Goal: Information Seeking & Learning: Learn about a topic

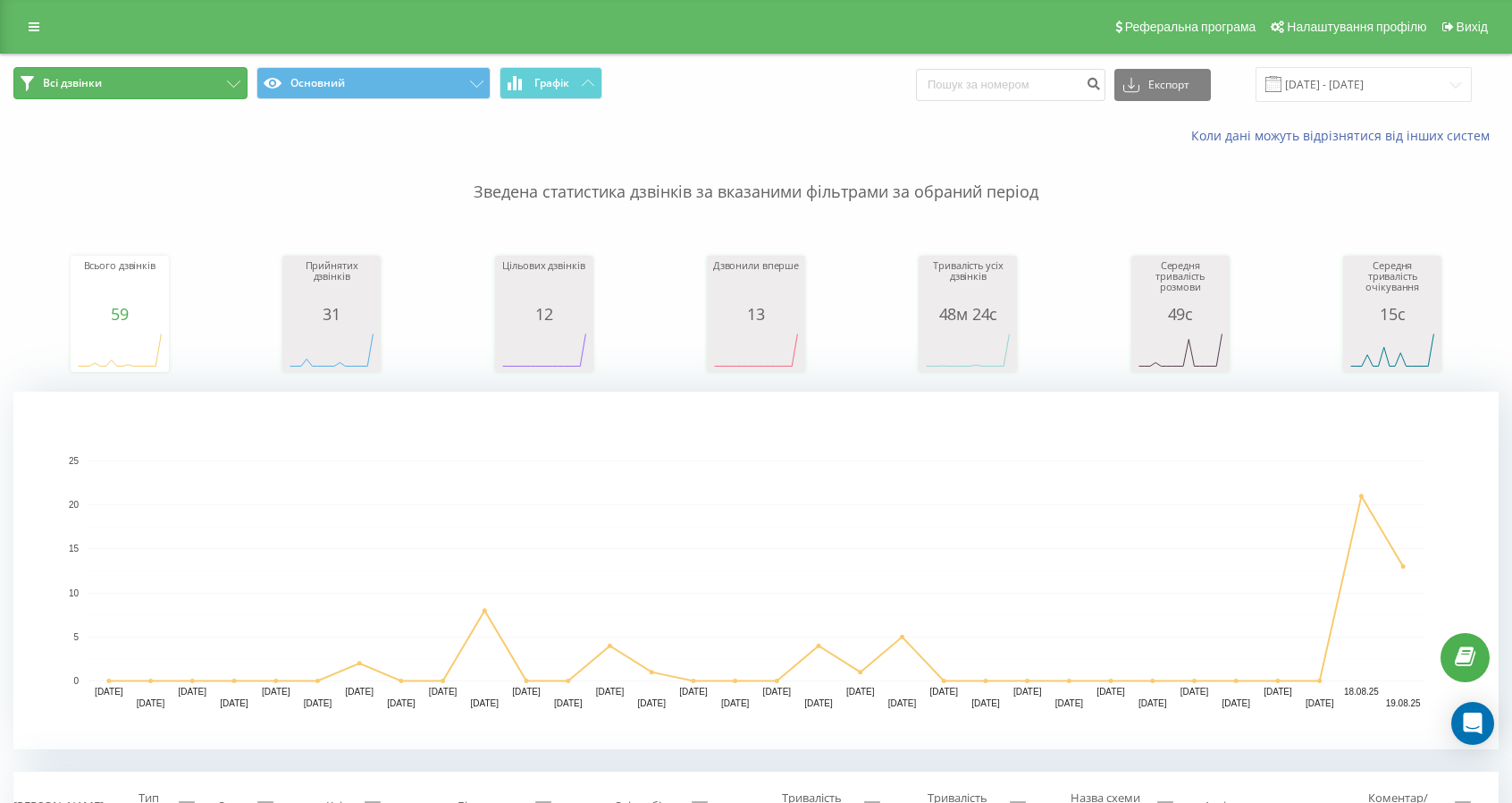
click at [239, 82] on icon at bounding box center [233, 84] width 14 height 7
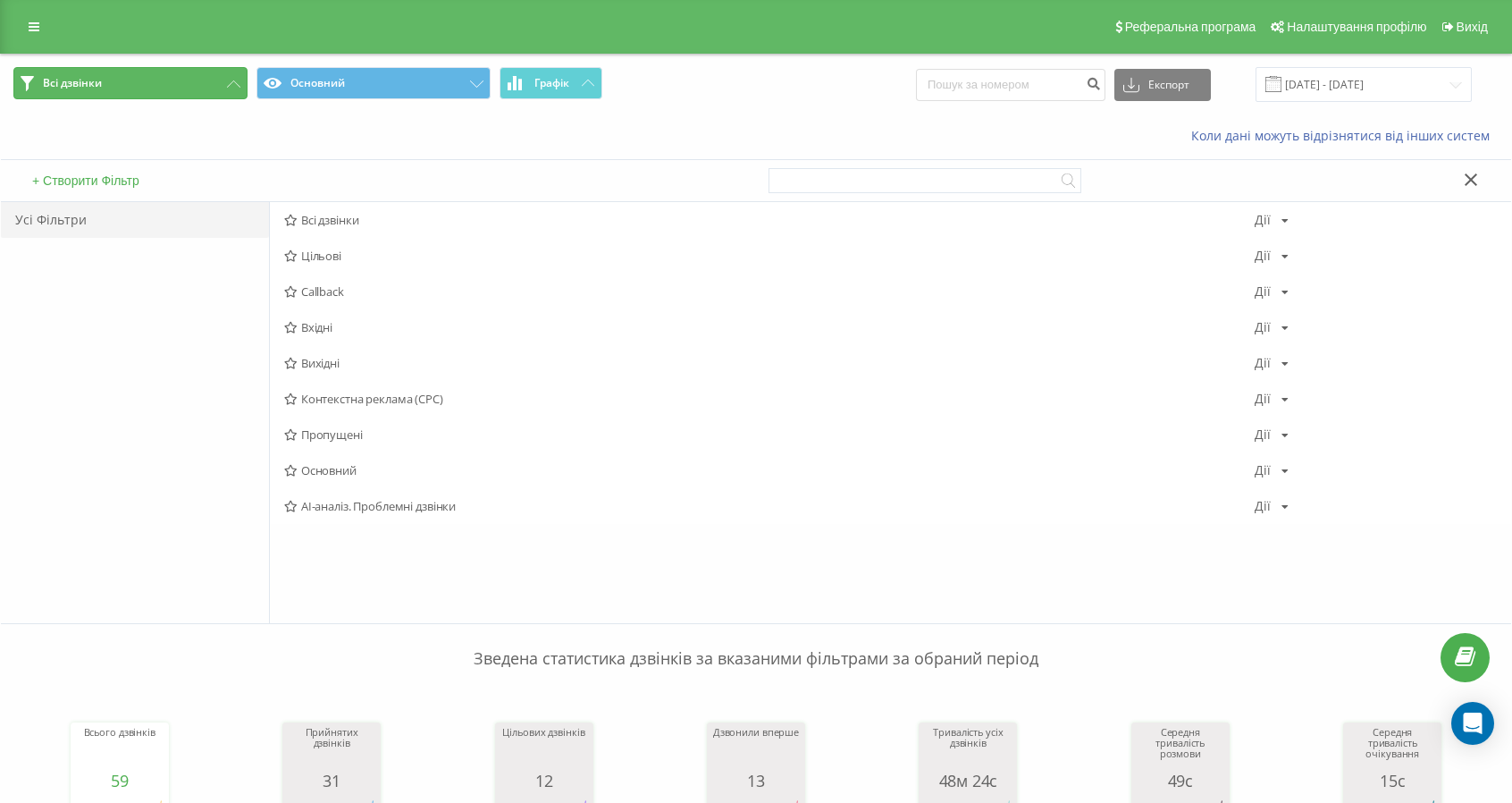
click at [239, 82] on icon at bounding box center [233, 84] width 14 height 7
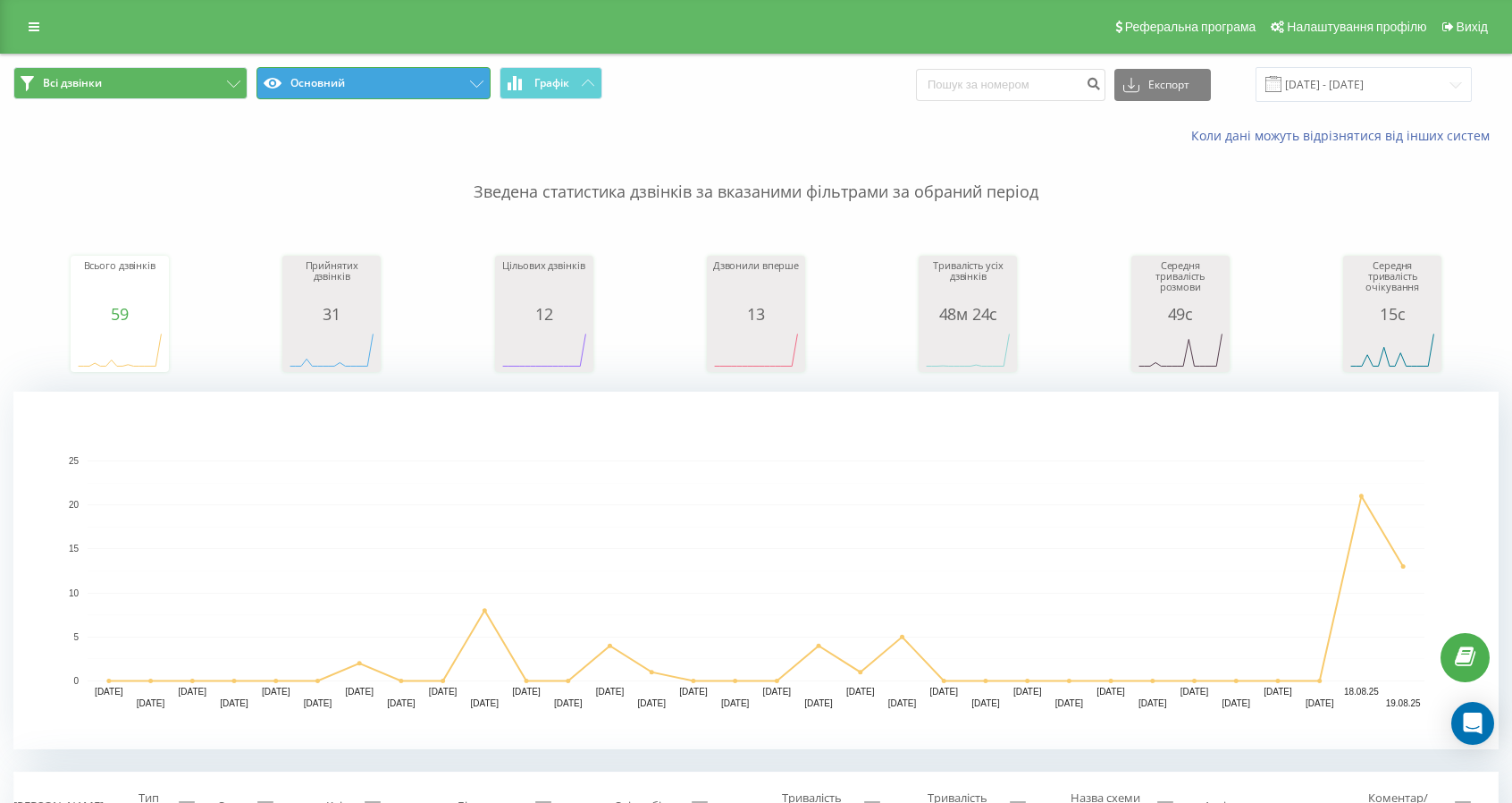
click at [480, 82] on icon at bounding box center [476, 84] width 14 height 7
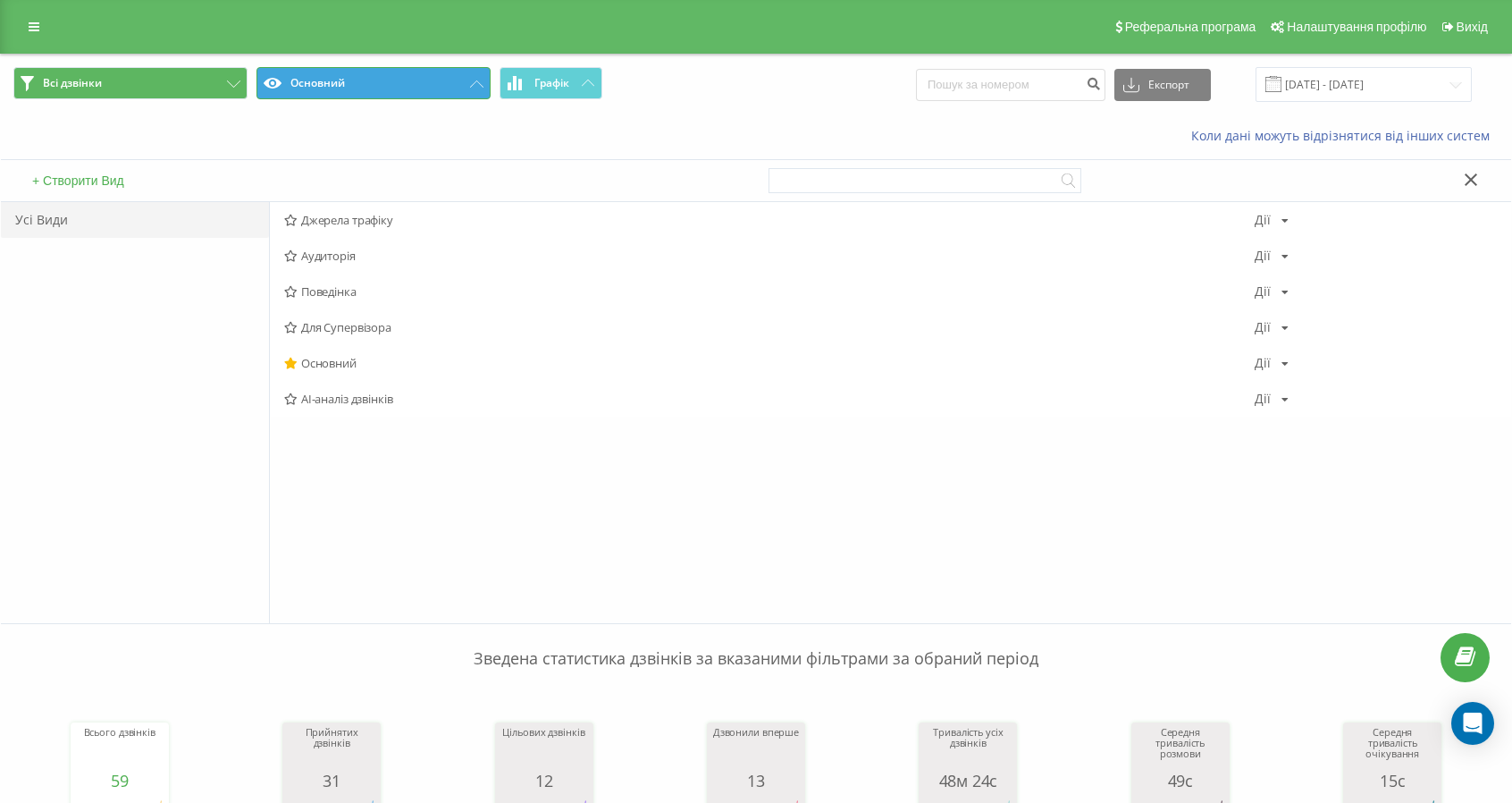
click at [480, 82] on icon at bounding box center [476, 84] width 14 height 7
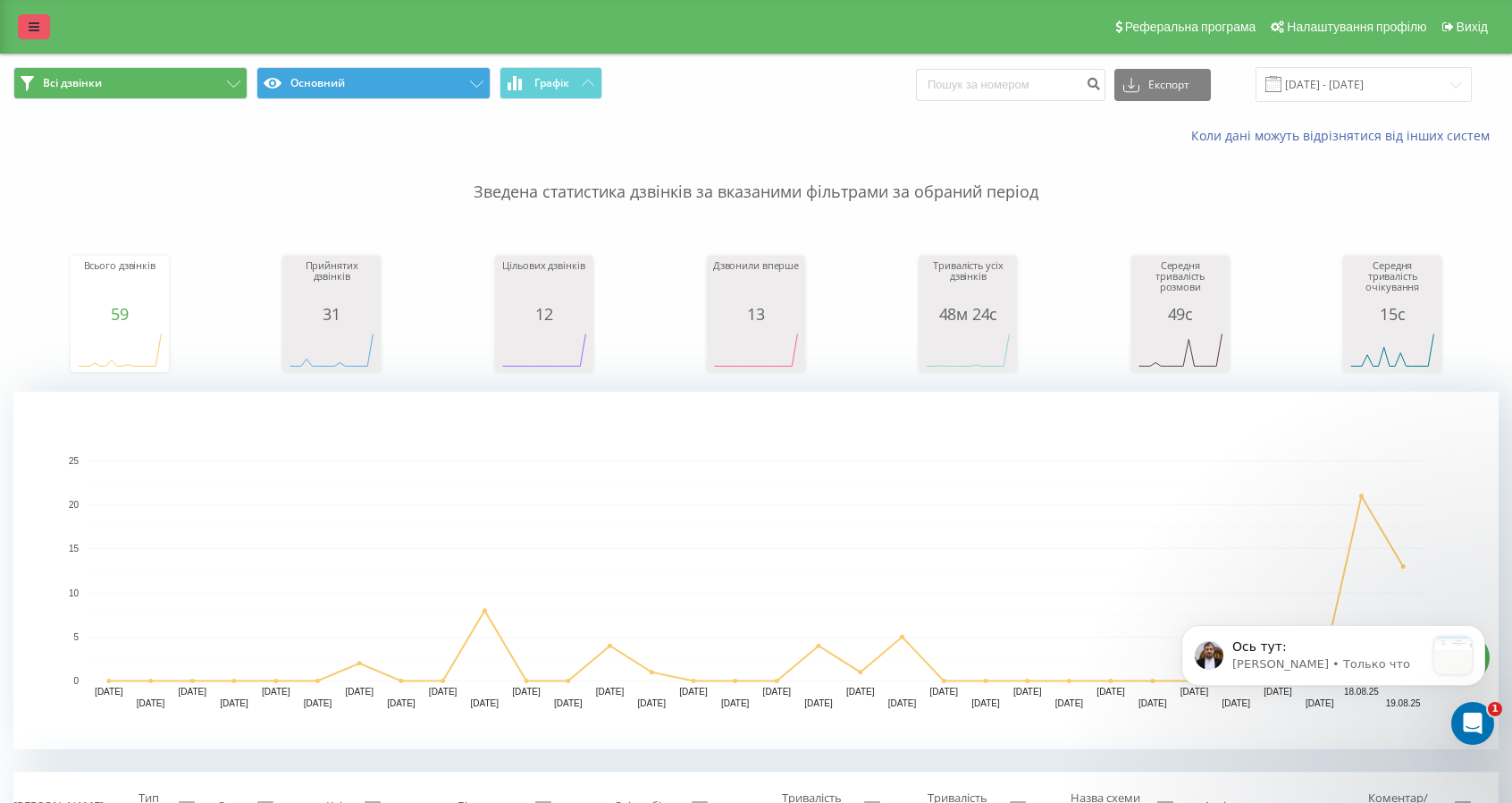
click at [23, 21] on link at bounding box center [33, 27] width 32 height 25
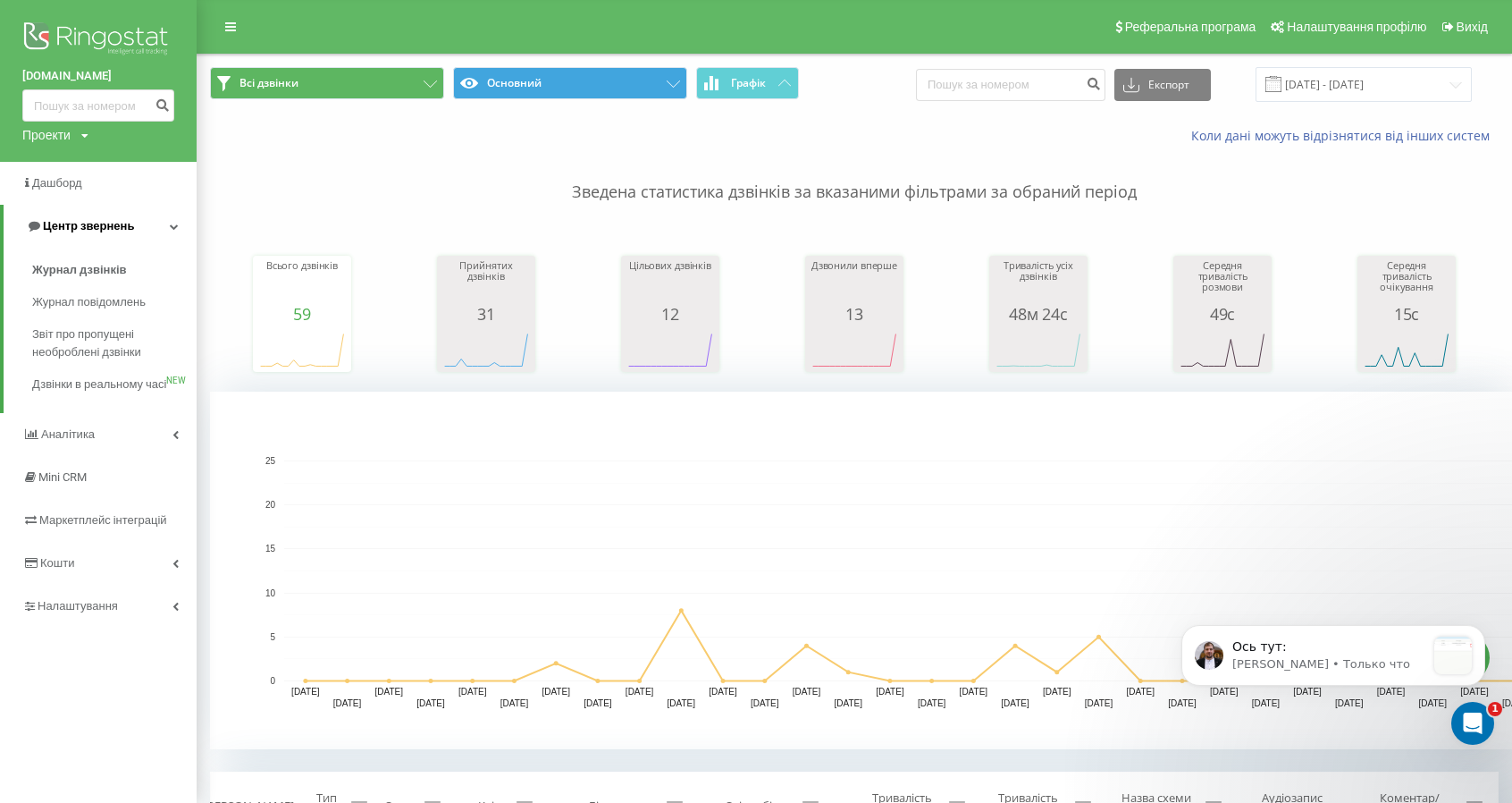
click at [173, 226] on icon at bounding box center [174, 227] width 9 height 9
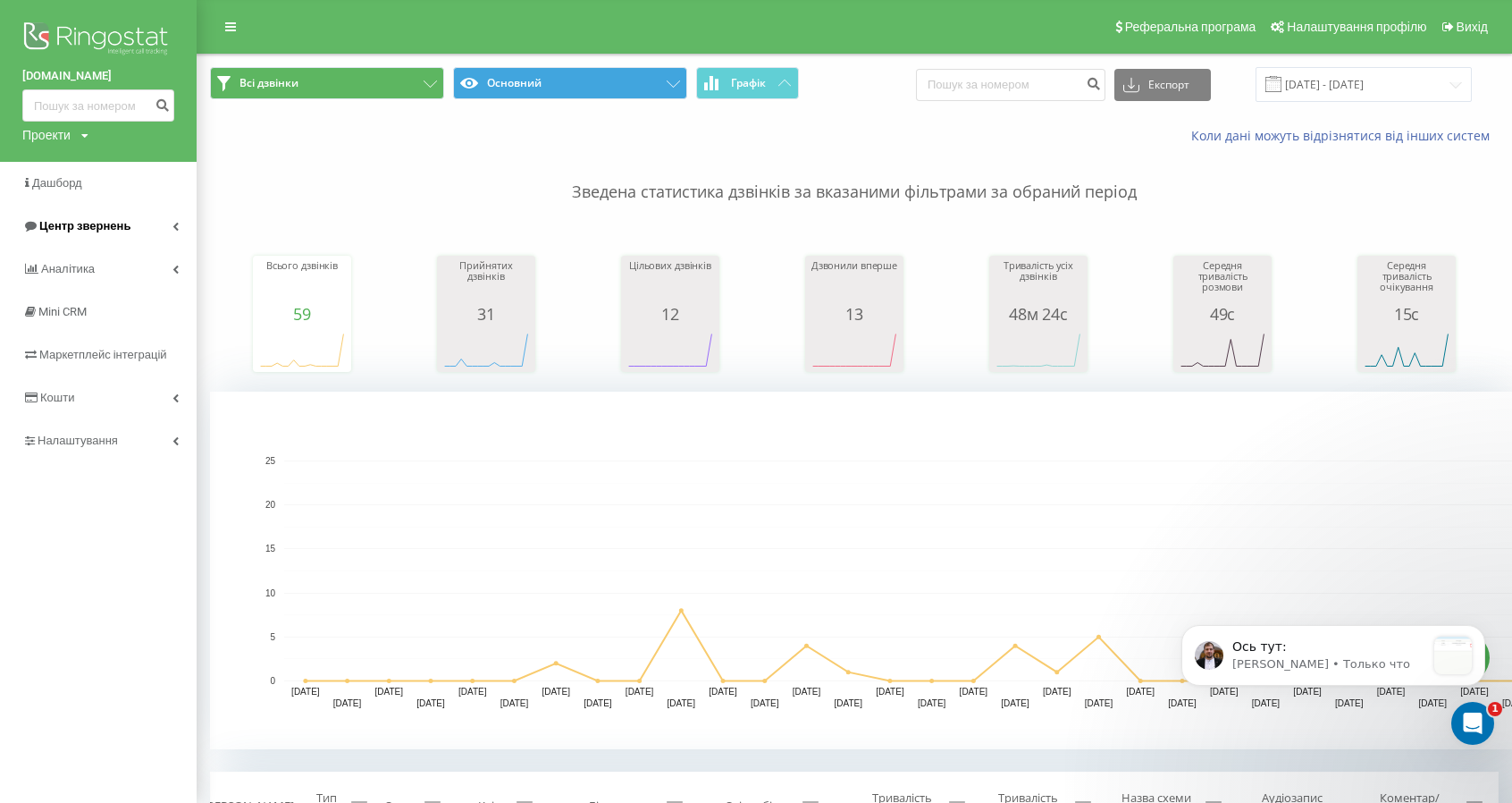
click at [173, 226] on icon at bounding box center [175, 227] width 6 height 9
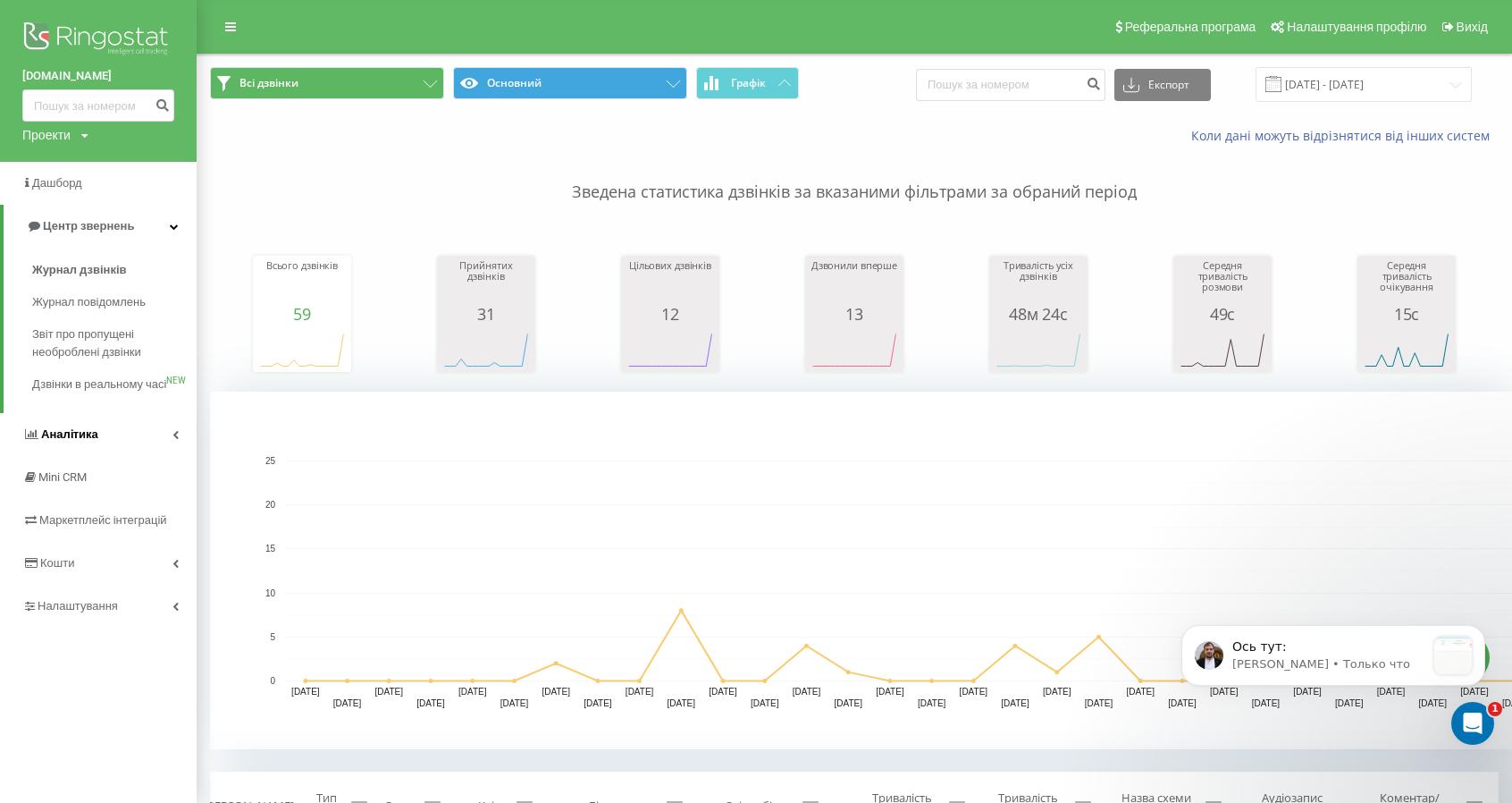
click at [173, 456] on link "Аналiтика" at bounding box center [98, 434] width 196 height 43
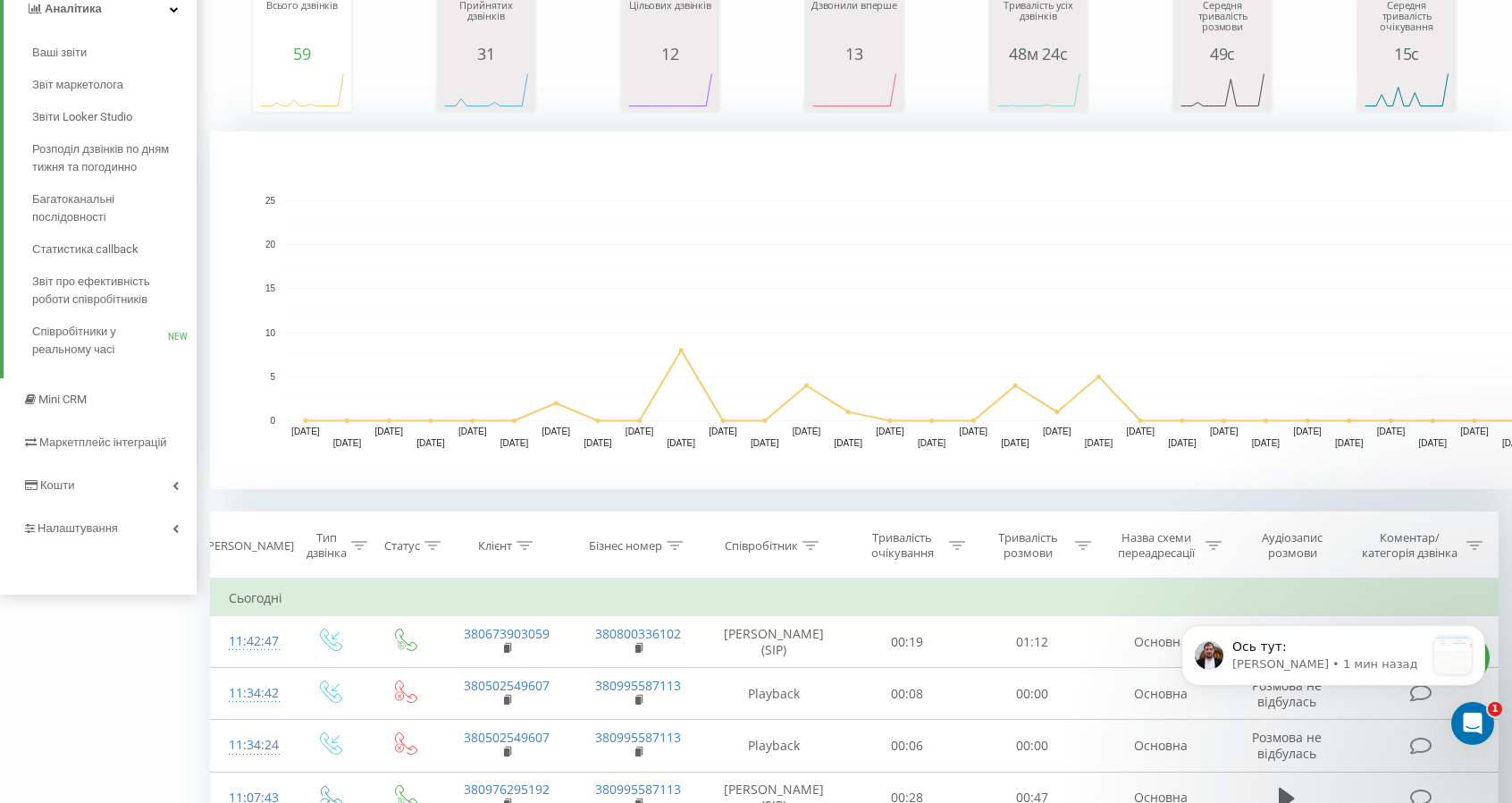
scroll to position [268, 0]
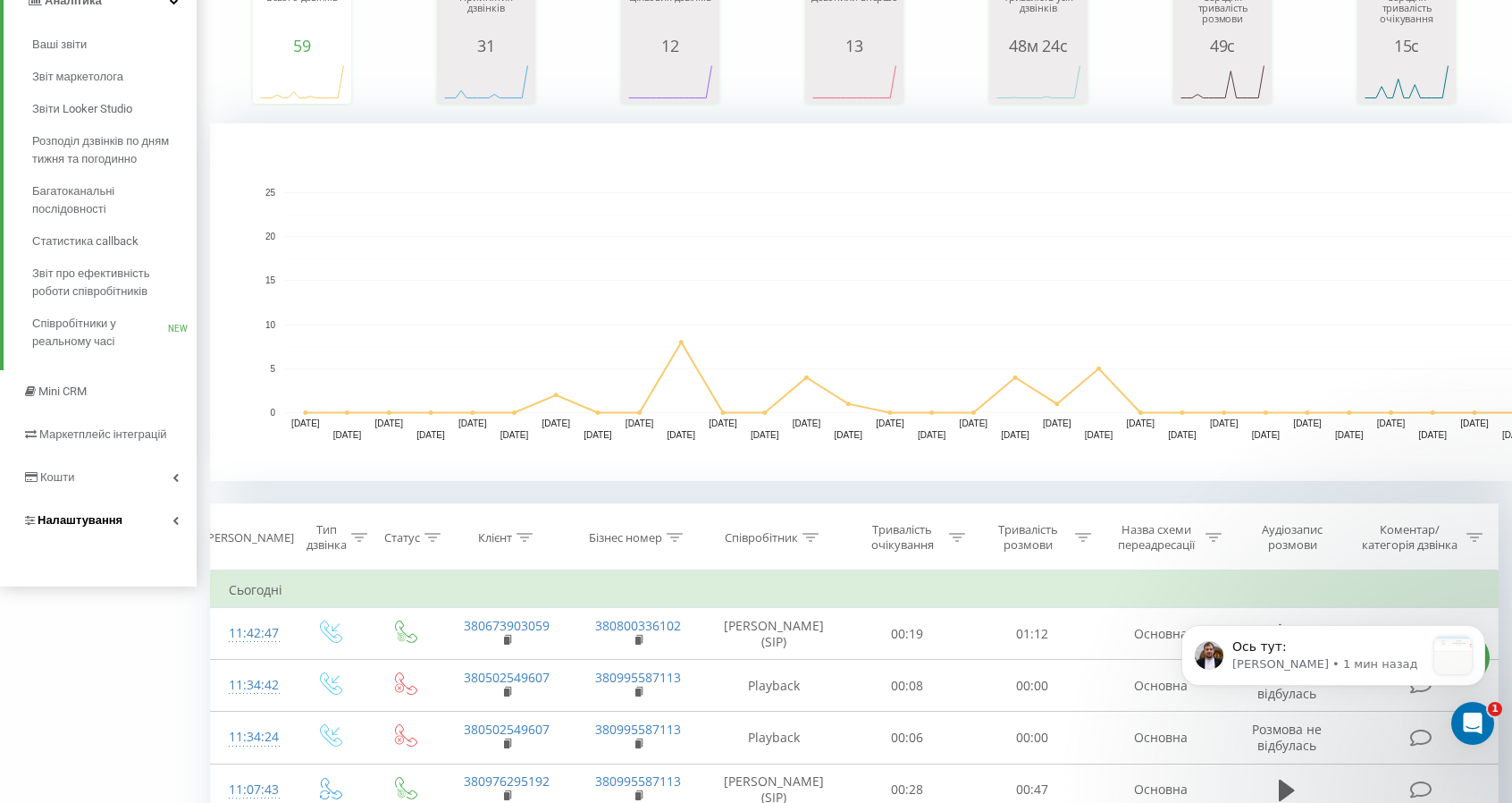
click at [172, 519] on icon at bounding box center [175, 520] width 6 height 9
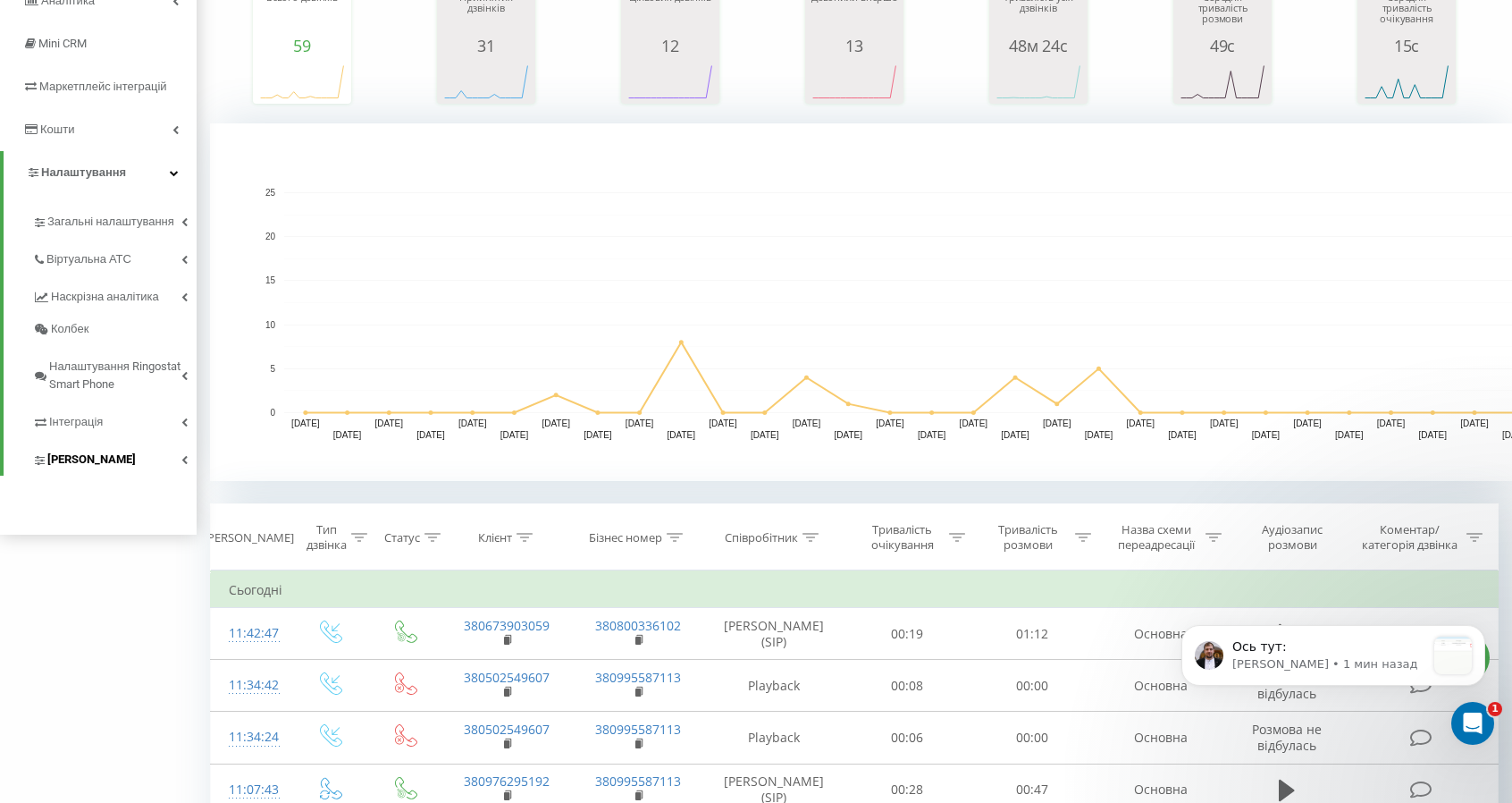
click at [180, 460] on link "Коллтрекінг" at bounding box center [114, 456] width 164 height 38
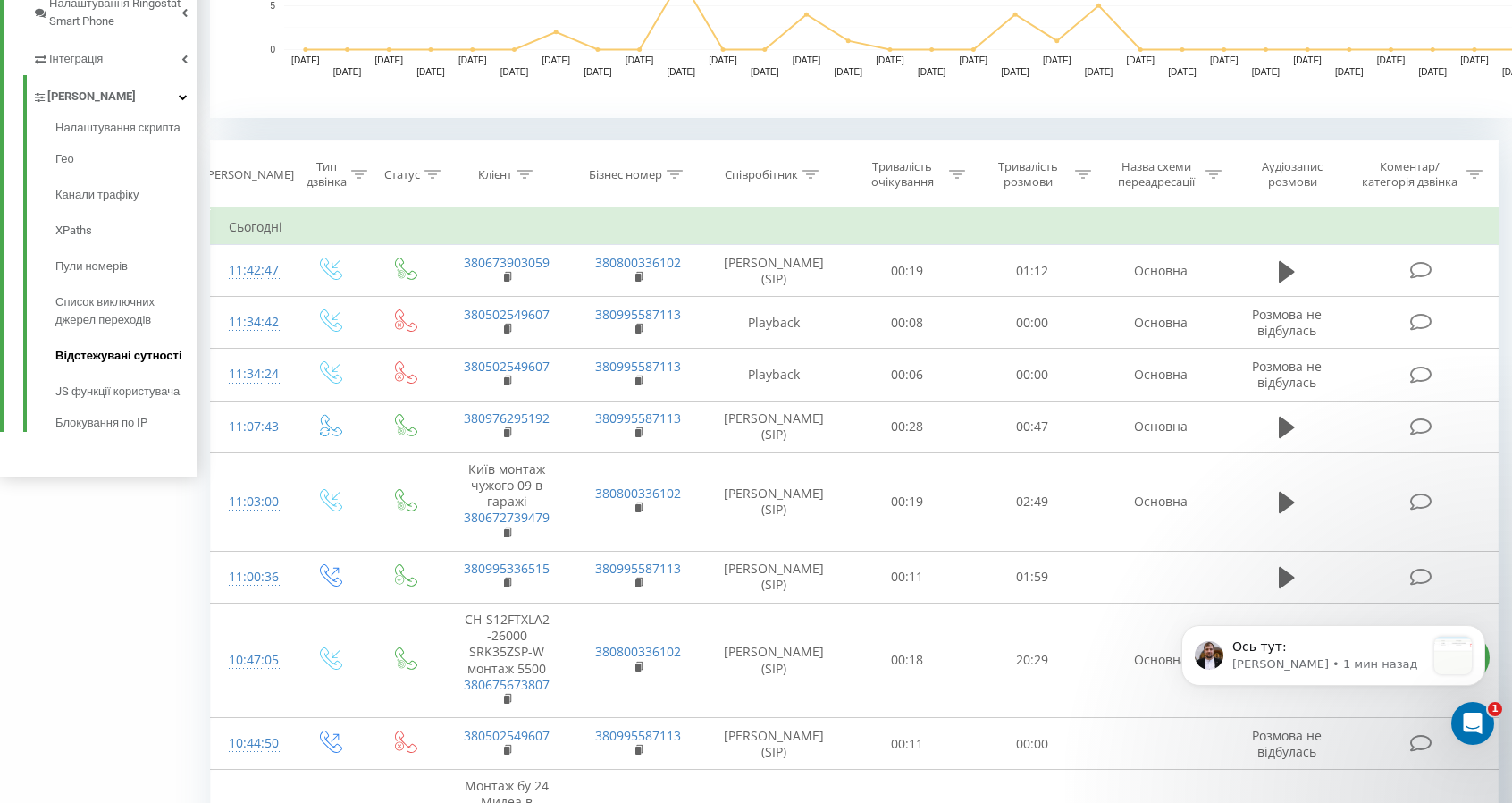
scroll to position [537, 0]
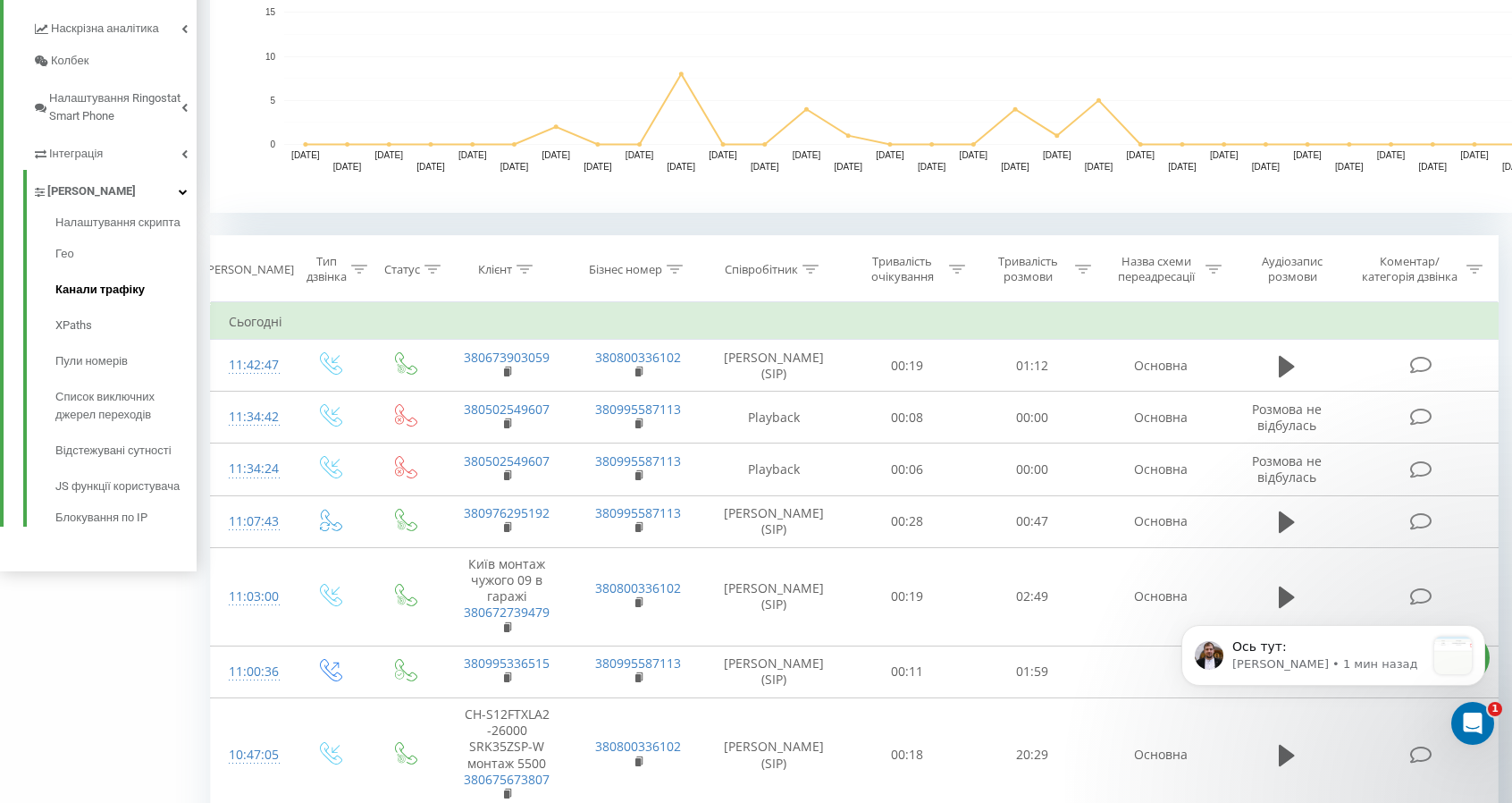
click at [71, 295] on span "Канали трафіку" at bounding box center [99, 289] width 89 height 17
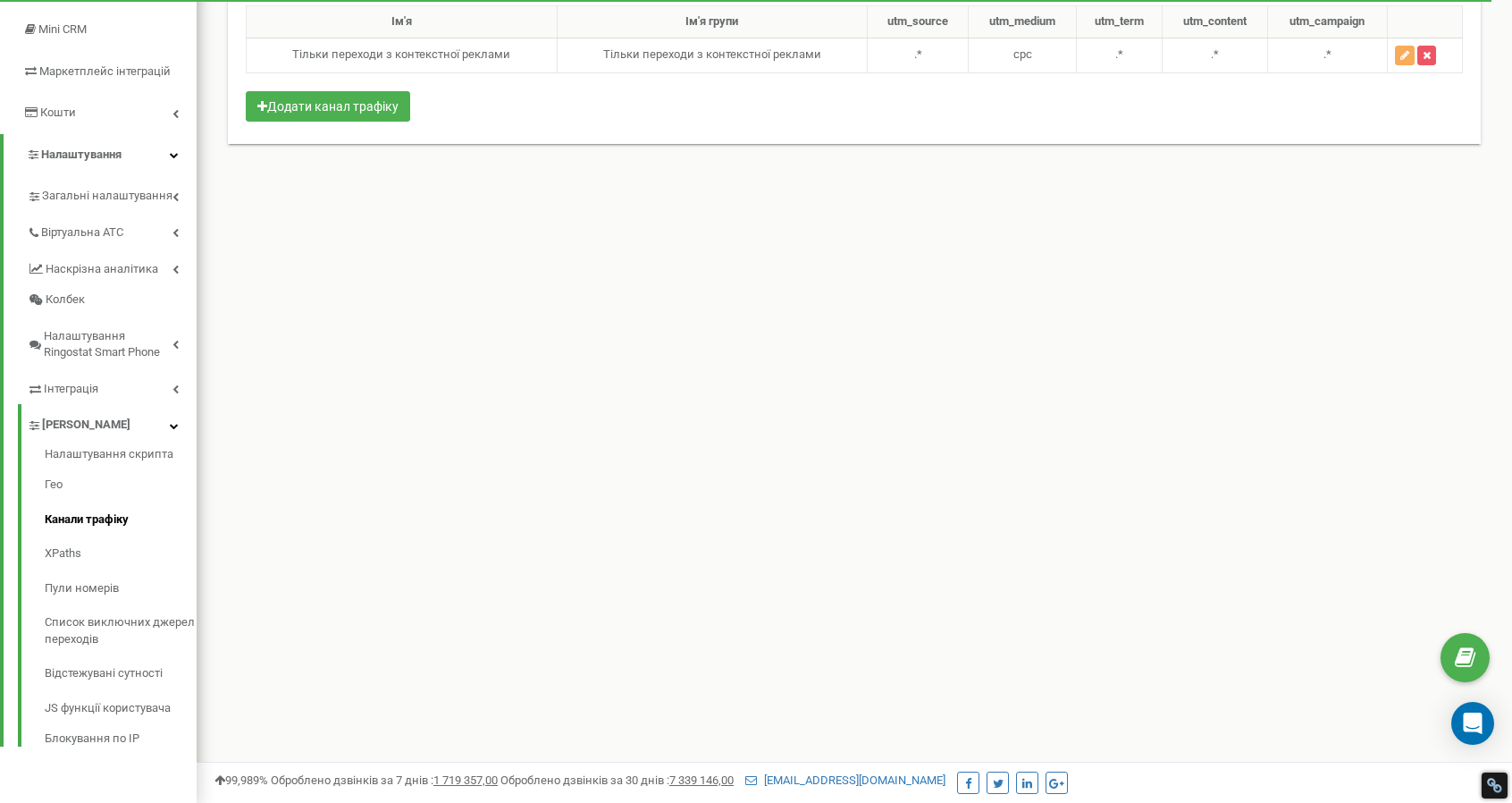
scroll to position [270, 0]
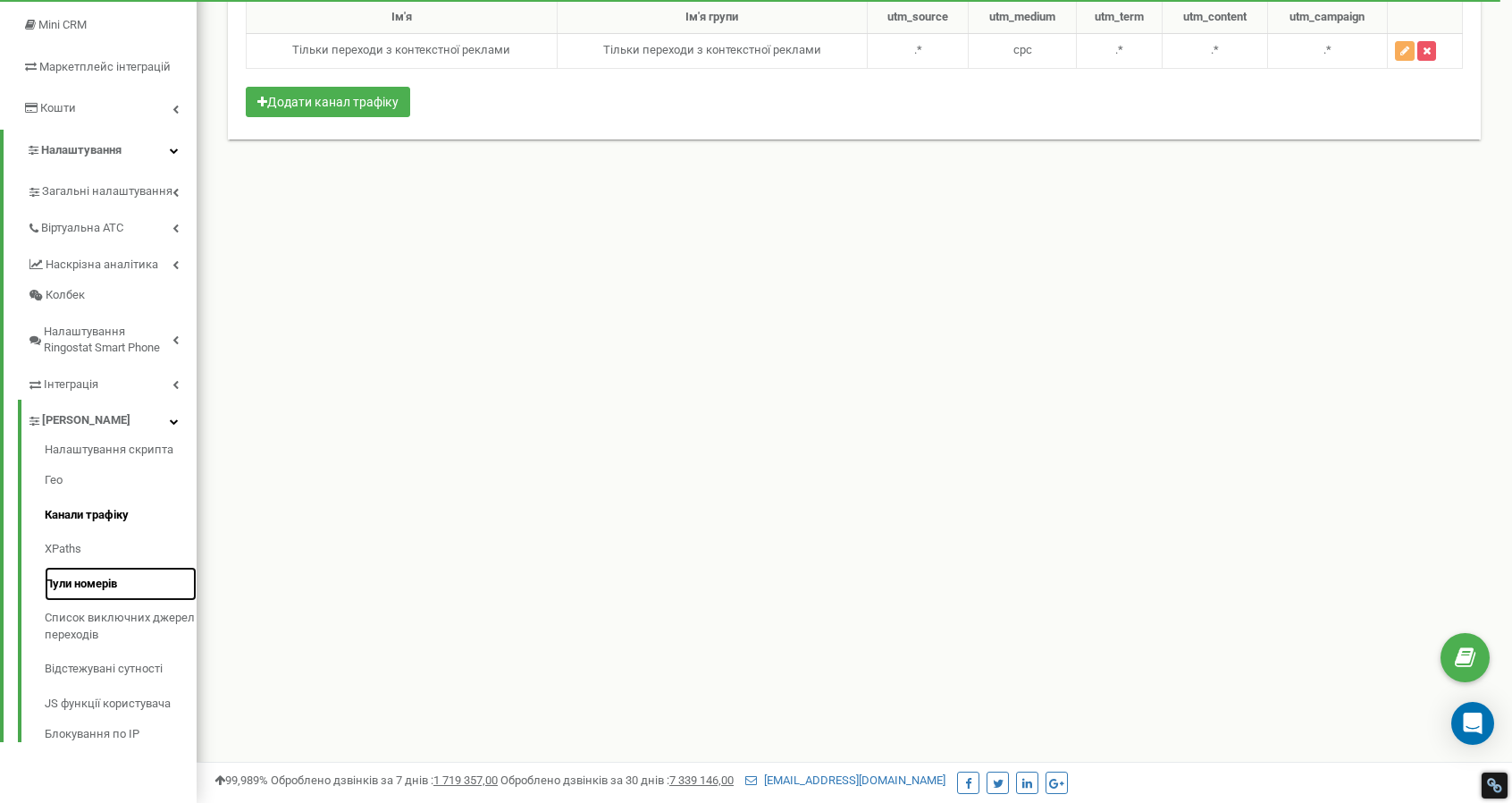
click at [65, 586] on link "Пули номерів" at bounding box center [121, 585] width 152 height 35
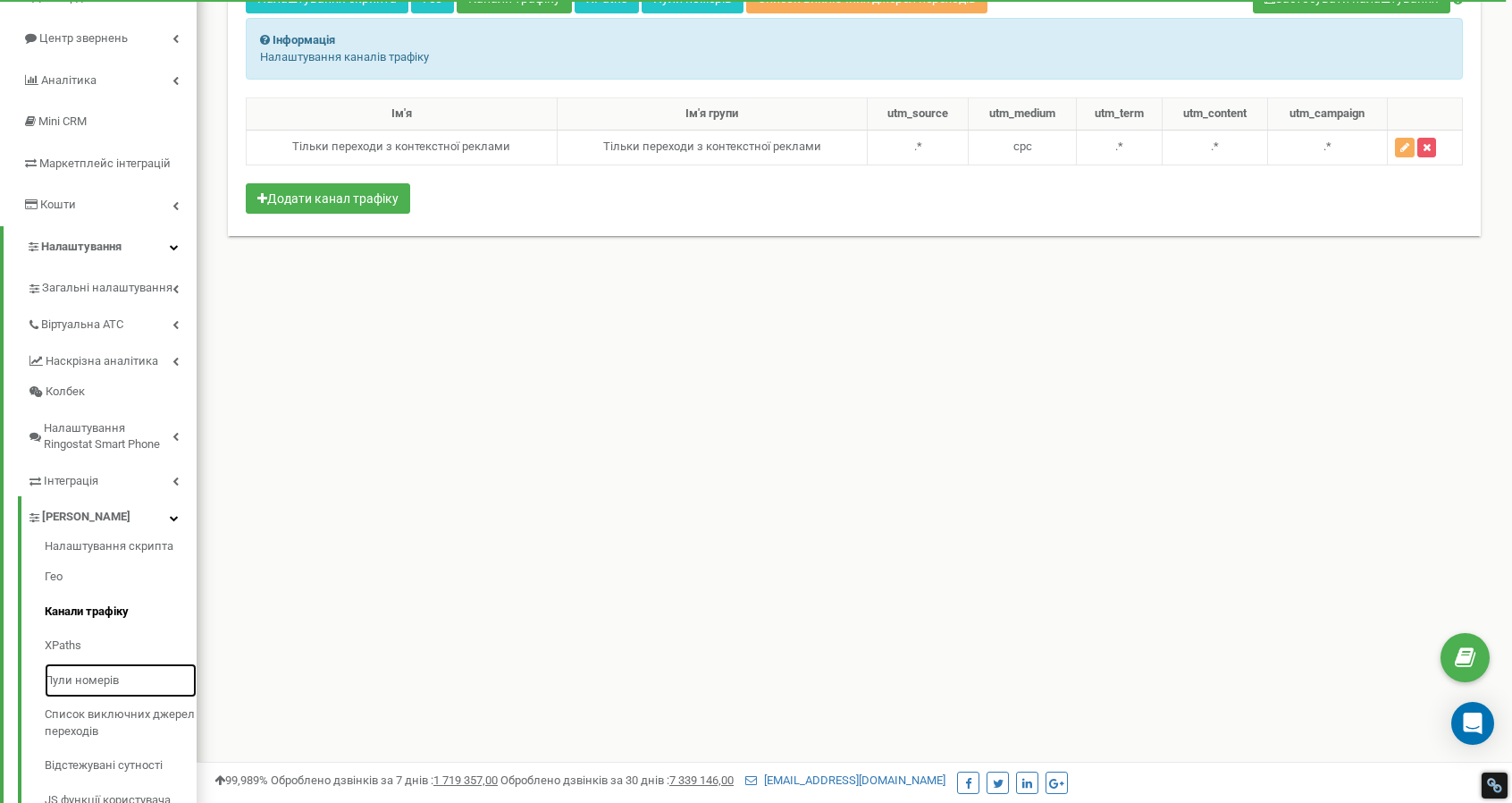
scroll to position [21, 0]
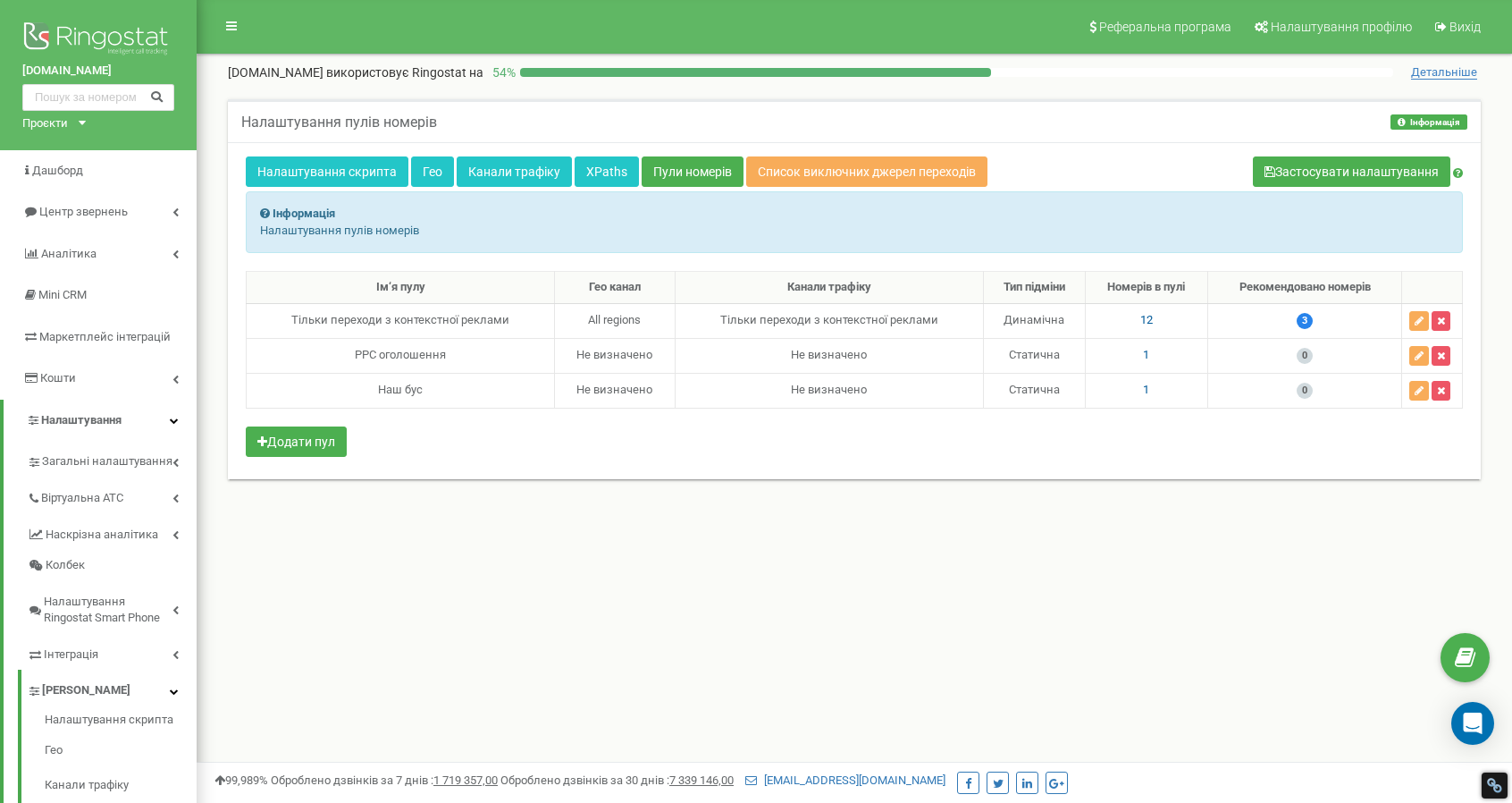
click at [317, 596] on div "Реферальна програма Налаштування профілю Вихід air-conditioner.ua використовує …" at bounding box center [854, 536] width 1316 height 1073
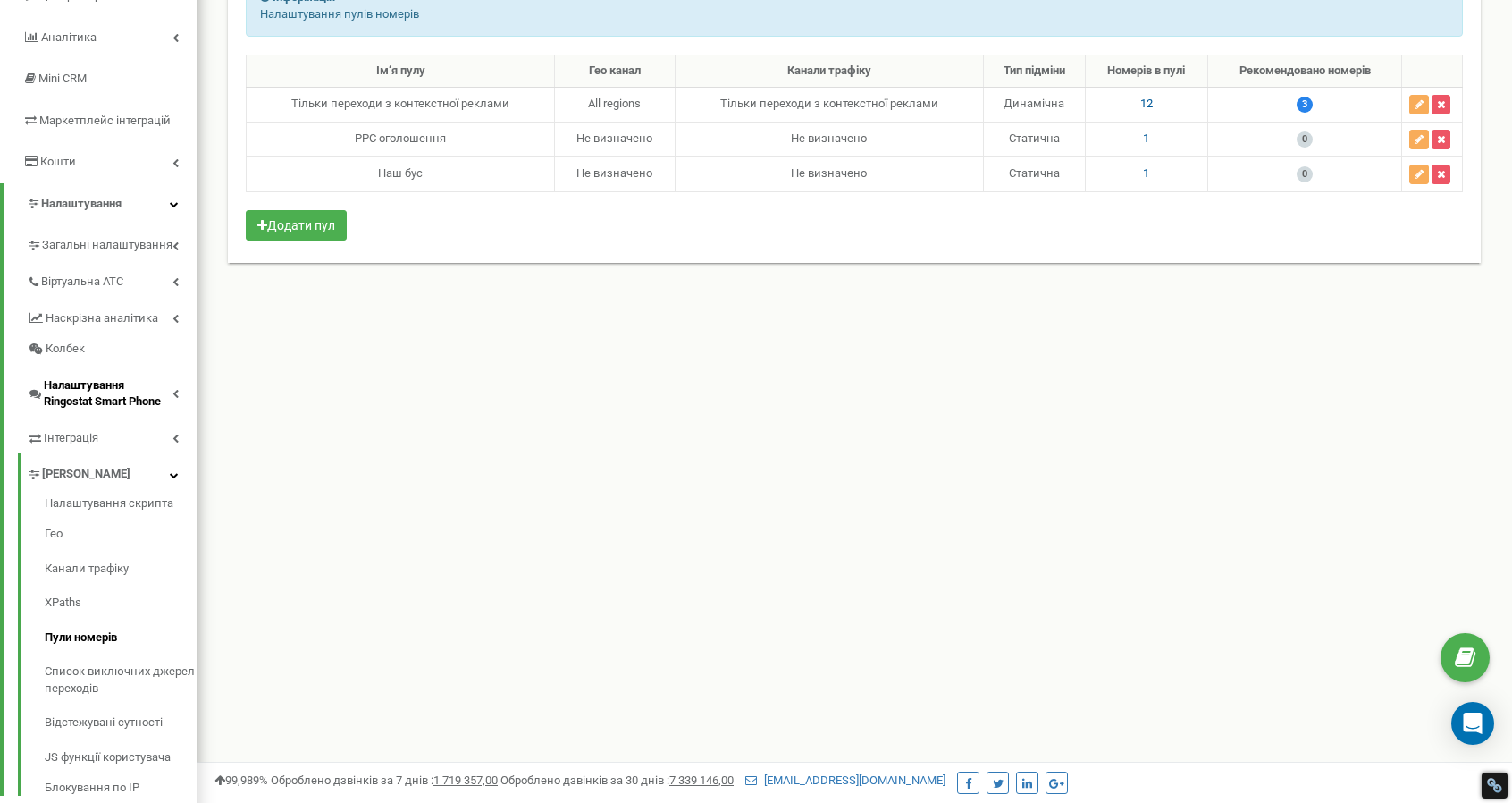
scroll to position [270, 0]
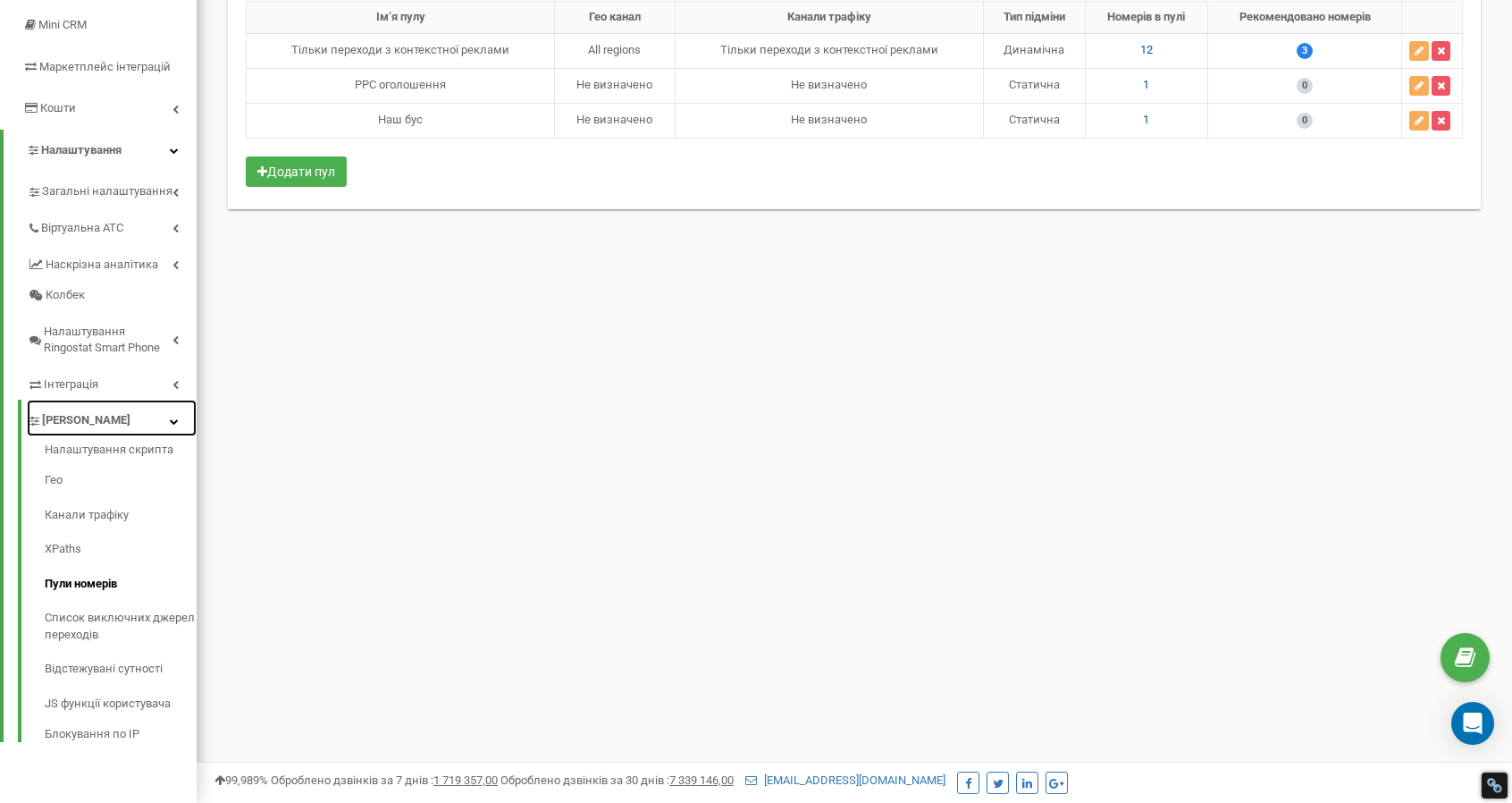
click at [56, 418] on span "[PERSON_NAME]" at bounding box center [86, 420] width 88 height 17
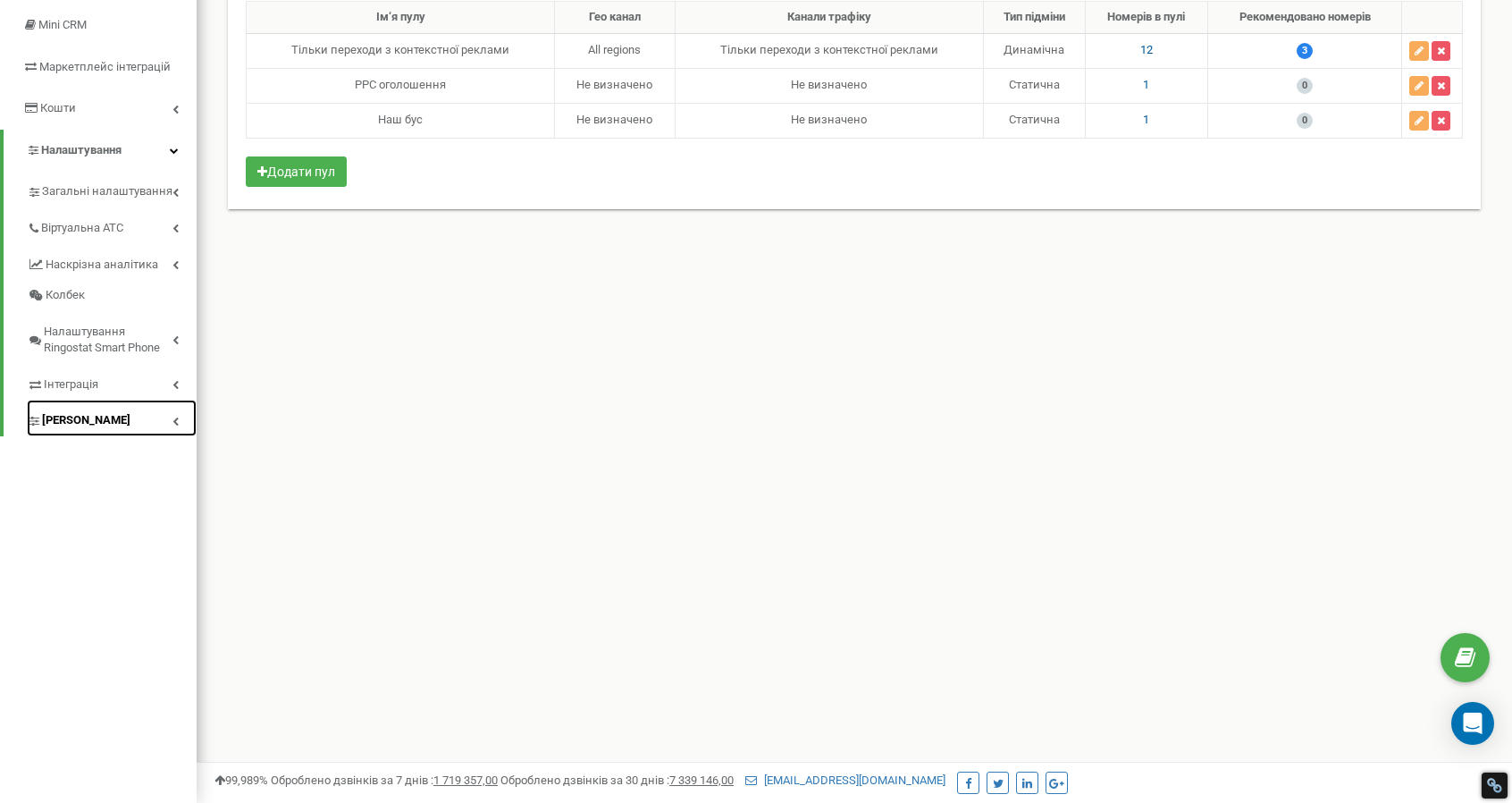
click at [170, 419] on link "[PERSON_NAME]" at bounding box center [111, 418] width 170 height 37
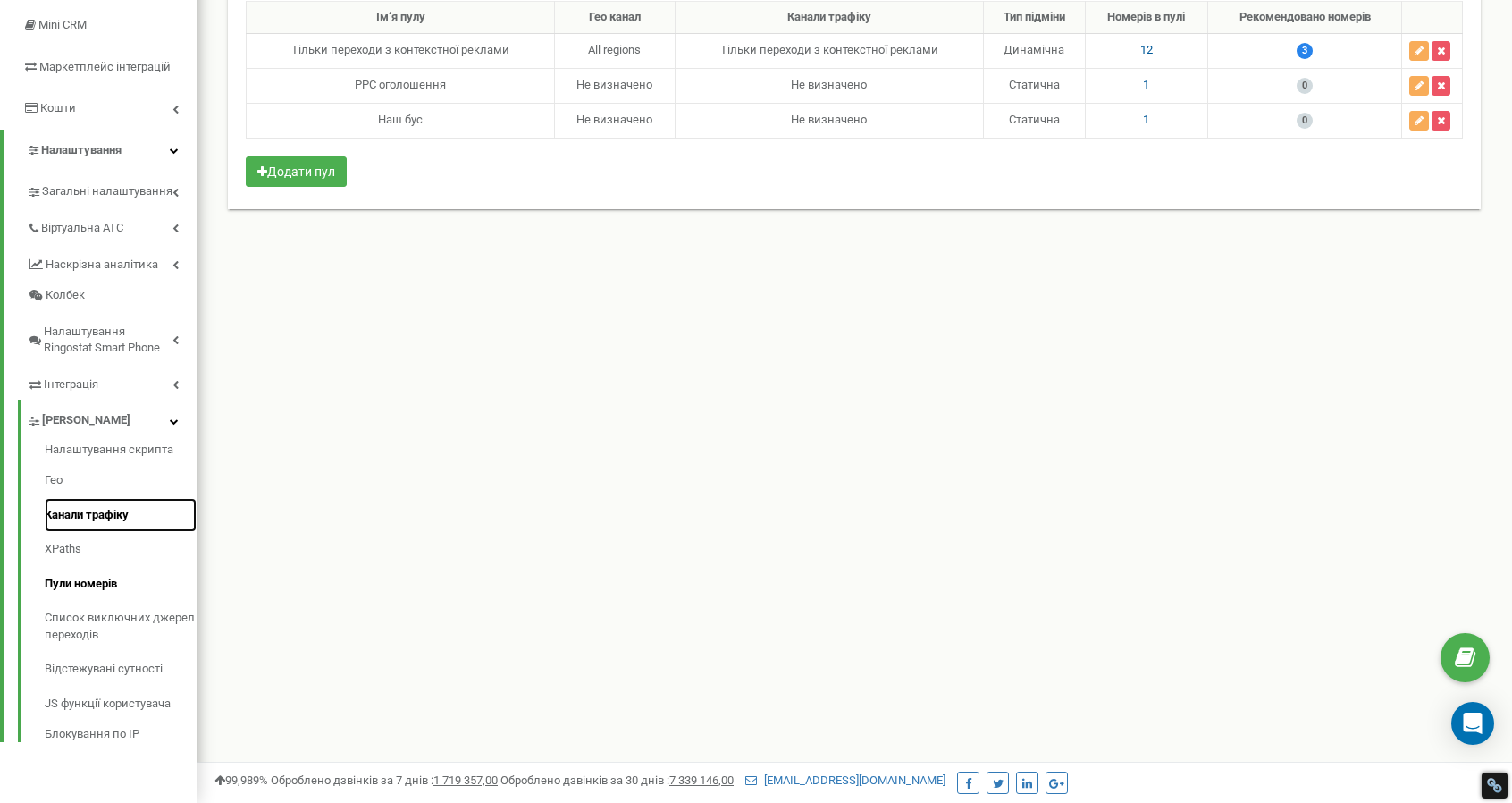
click at [87, 511] on link "Канали трафіку" at bounding box center [121, 516] width 152 height 35
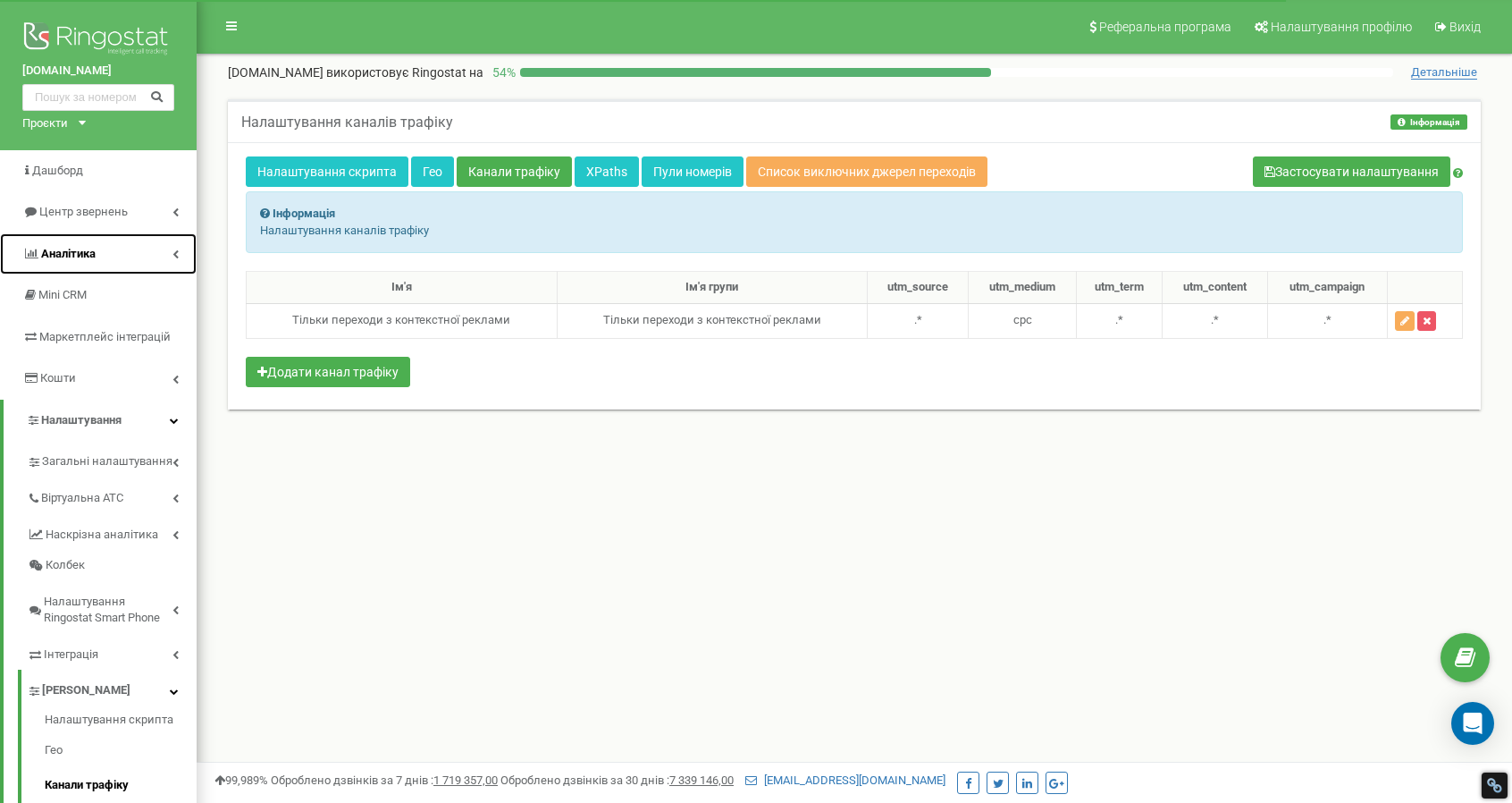
click at [61, 251] on span "Аналiтика" at bounding box center [68, 253] width 54 height 14
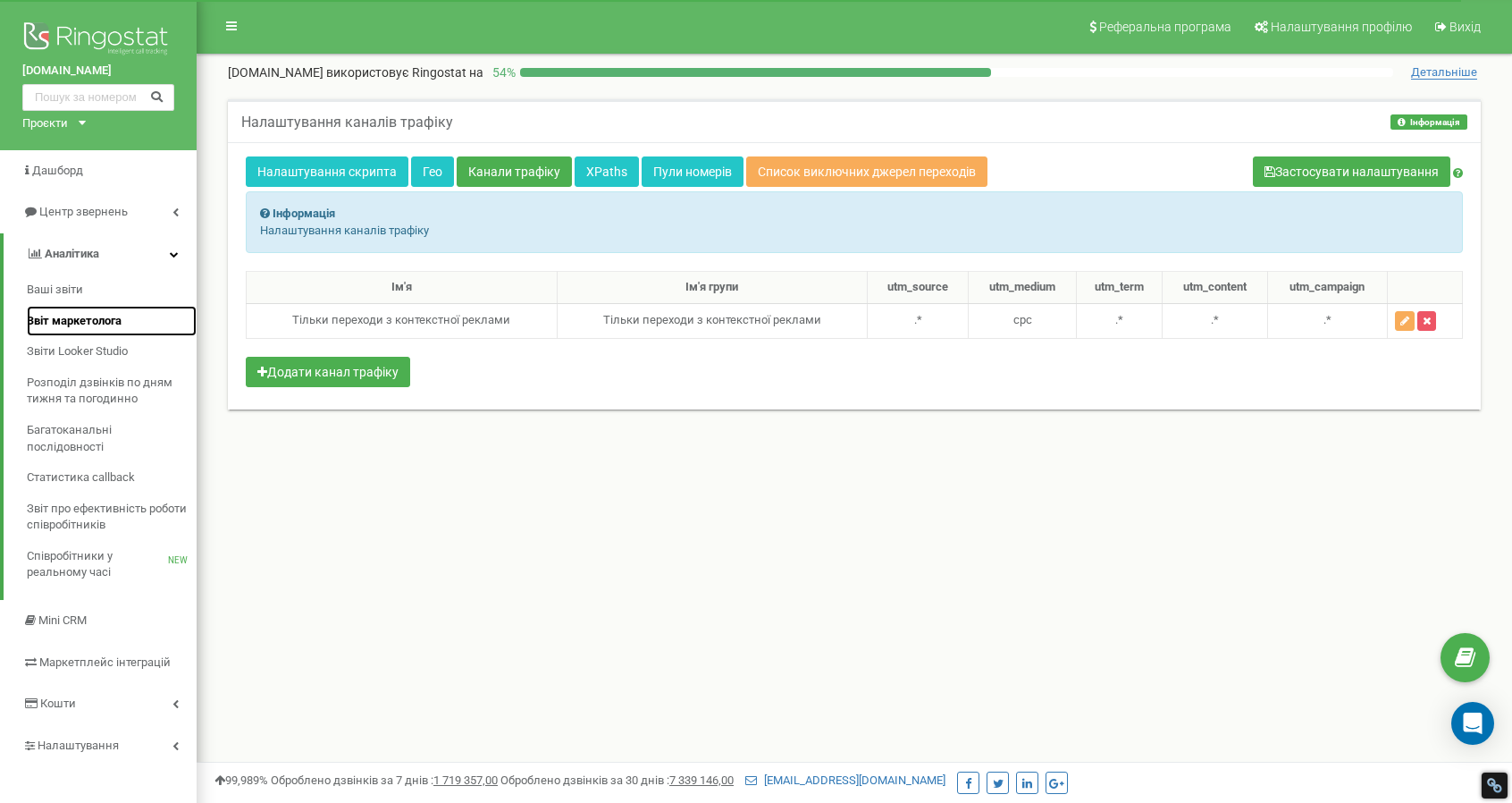
click at [49, 325] on span "Звіт маркетолога" at bounding box center [73, 321] width 94 height 17
